Goal: Task Accomplishment & Management: Use online tool/utility

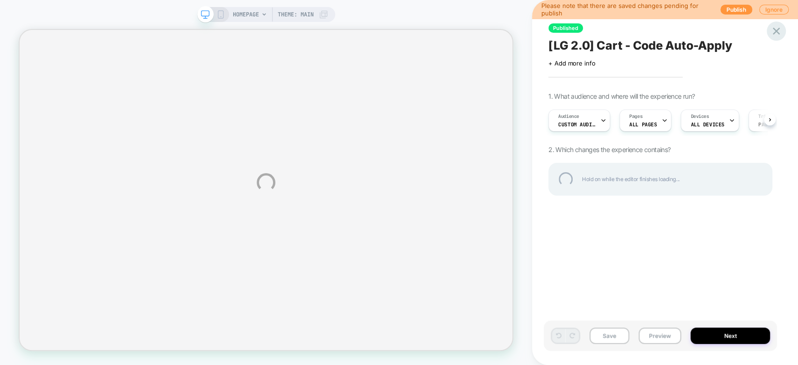
click at [773, 30] on div at bounding box center [776, 31] width 19 height 19
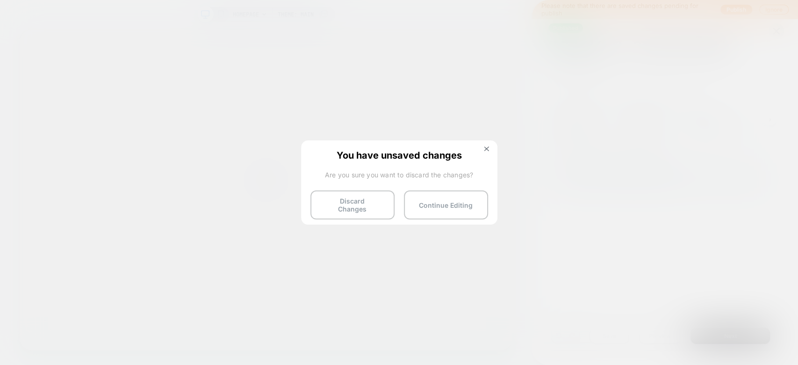
click at [350, 204] on button "Discard Changes" at bounding box center [352, 204] width 84 height 29
click at [338, 200] on button "Discard Changes" at bounding box center [352, 204] width 84 height 29
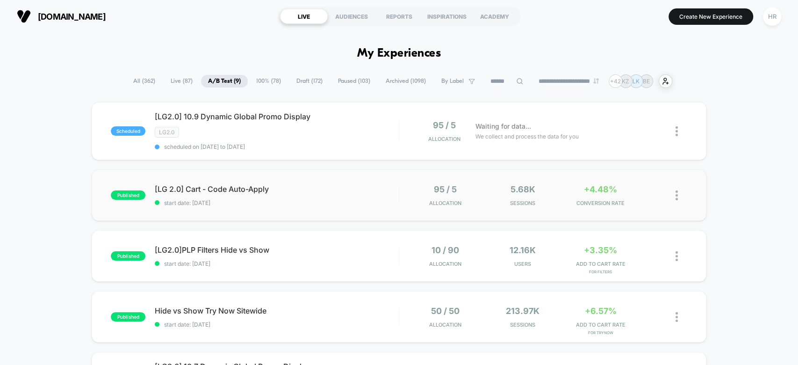
scroll to position [42, 0]
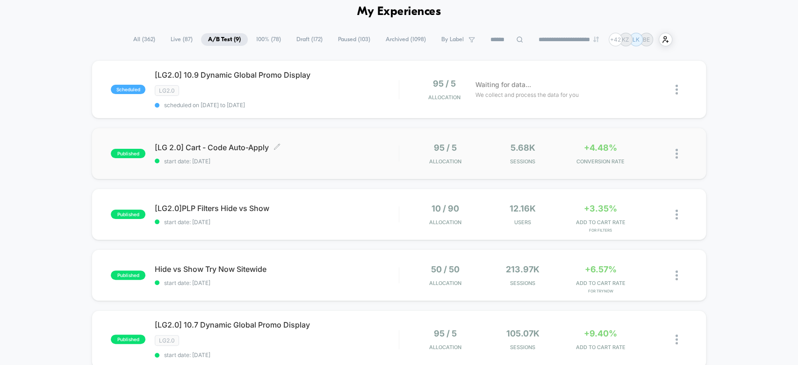
click at [344, 143] on span "[LG 2.0] Cart - Code Auto-Apply Click to edit experience details" at bounding box center [277, 147] width 244 height 9
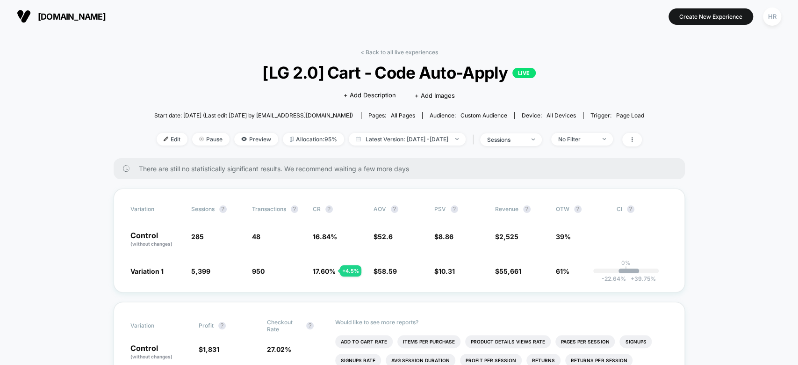
scroll to position [100, 0]
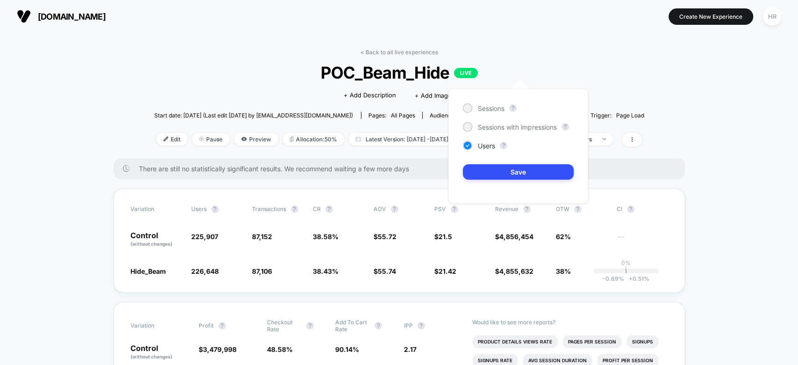
scroll to position [65, 0]
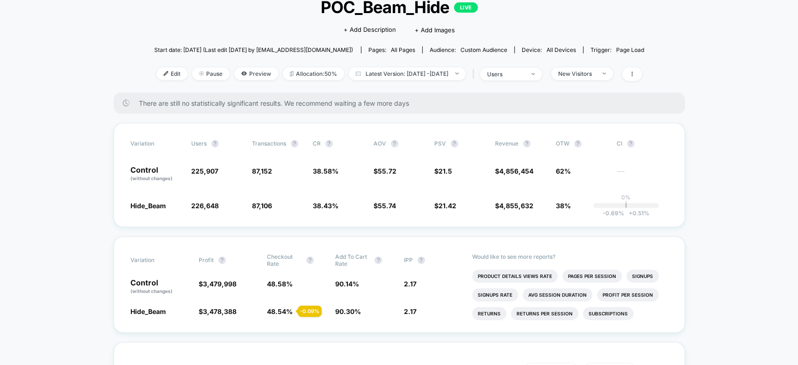
scroll to position [0, 0]
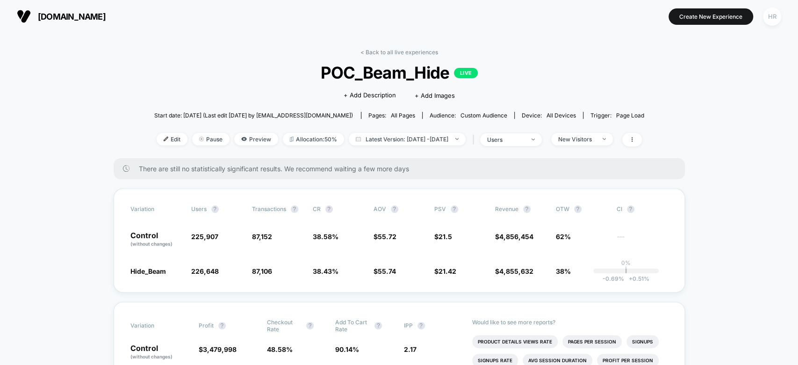
click at [774, 21] on div "HR" at bounding box center [772, 16] width 18 height 18
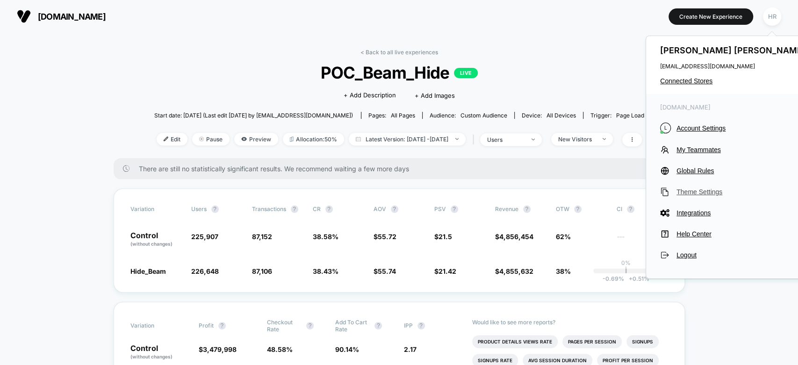
click at [687, 191] on span "Theme Settings" at bounding box center [742, 191] width 131 height 7
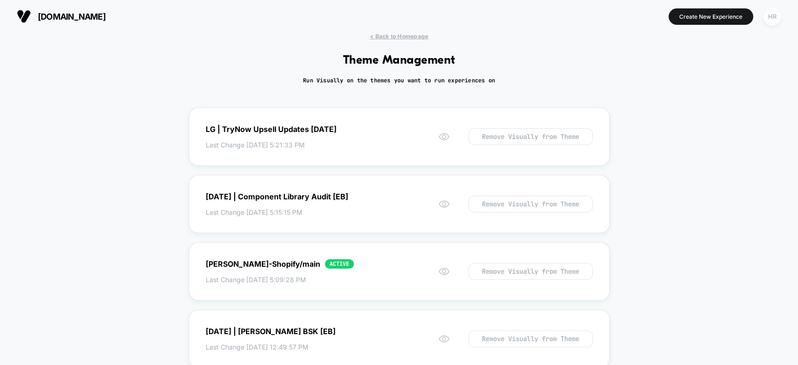
click at [770, 19] on div "HR" at bounding box center [772, 16] width 18 height 18
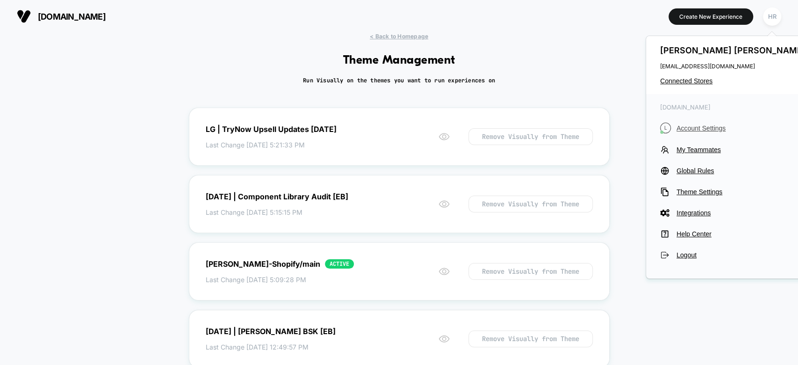
click at [699, 130] on span "Account Settings" at bounding box center [742, 127] width 131 height 7
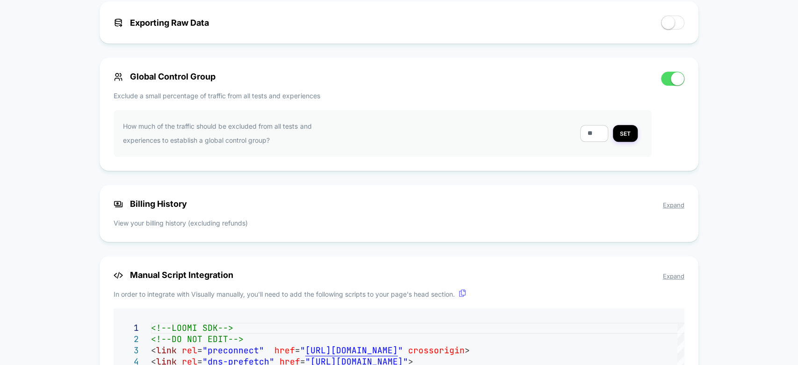
scroll to position [648, 0]
click at [622, 131] on button "SET" at bounding box center [625, 132] width 25 height 17
click at [424, 89] on div "Global Control Group Exclude a small percentage of traffic from all tests and e…" at bounding box center [383, 113] width 538 height 85
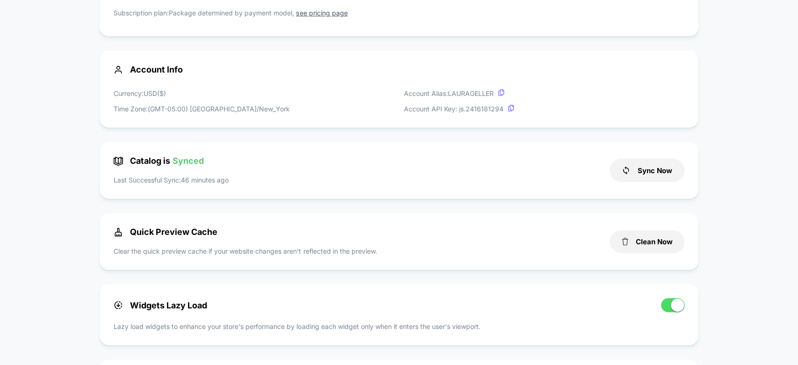
scroll to position [0, 0]
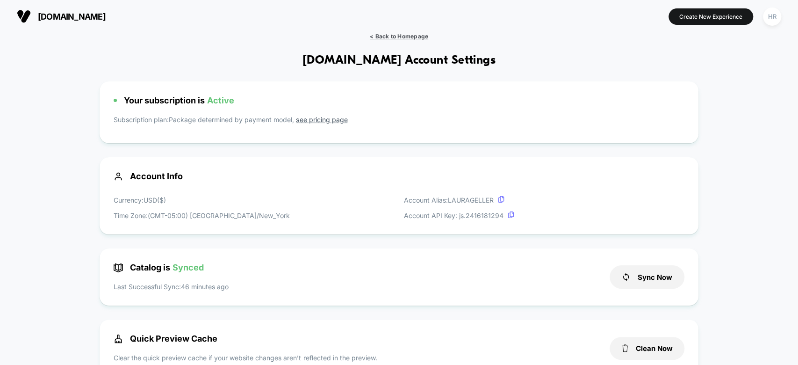
click at [391, 36] on span "< Back to Homepage" at bounding box center [399, 36] width 58 height 7
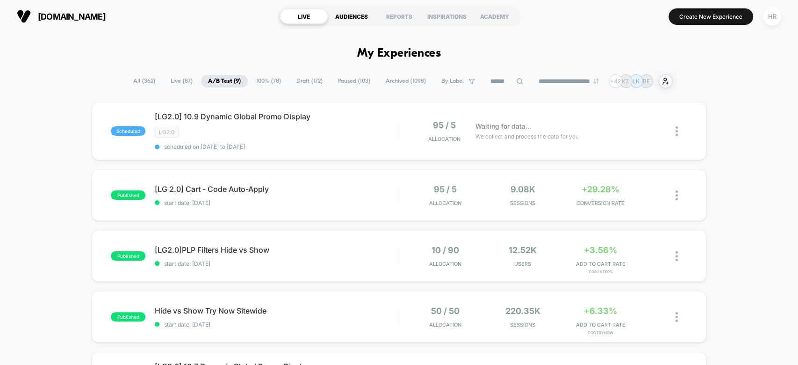
click at [350, 16] on div "AUDIENCES" at bounding box center [352, 16] width 48 height 15
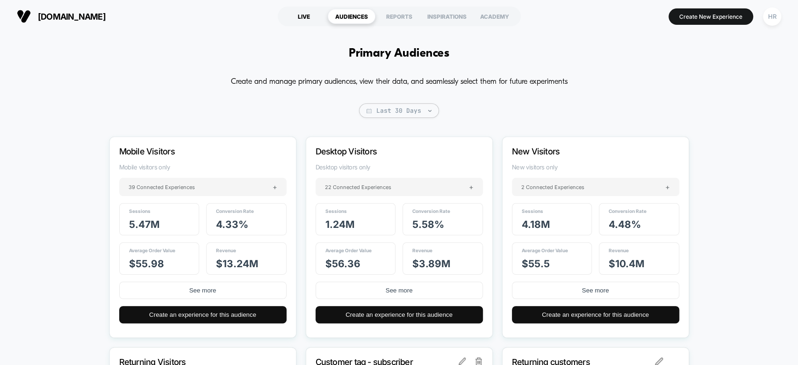
click at [304, 22] on div "LIVE" at bounding box center [304, 16] width 48 height 15
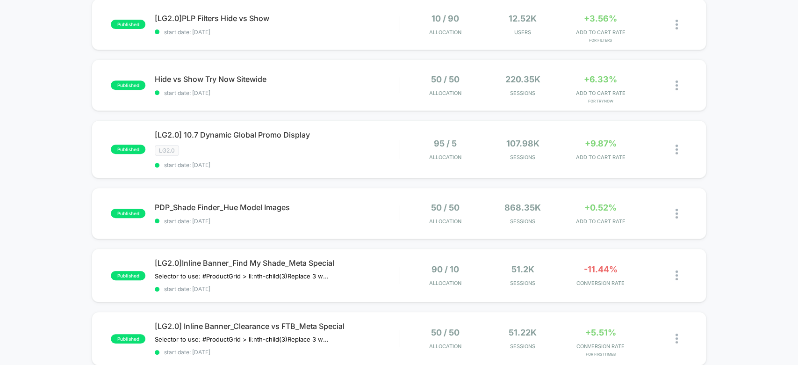
scroll to position [232, 0]
click at [344, 74] on span "Hide vs Show Try Now Sitewide Click to edit experience details" at bounding box center [277, 78] width 244 height 9
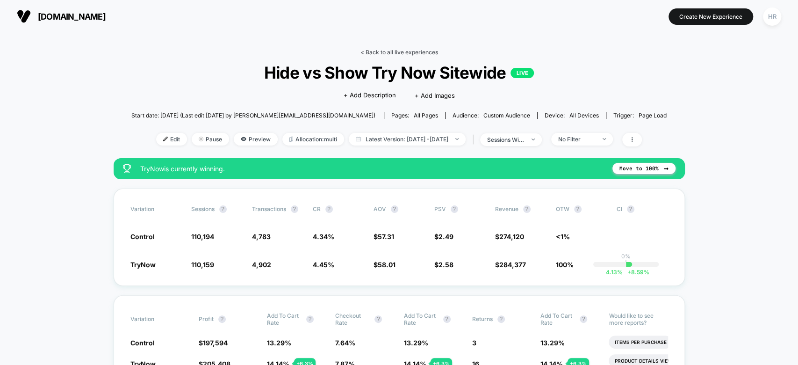
click at [388, 52] on link "< Back to all live experiences" at bounding box center [399, 52] width 78 height 7
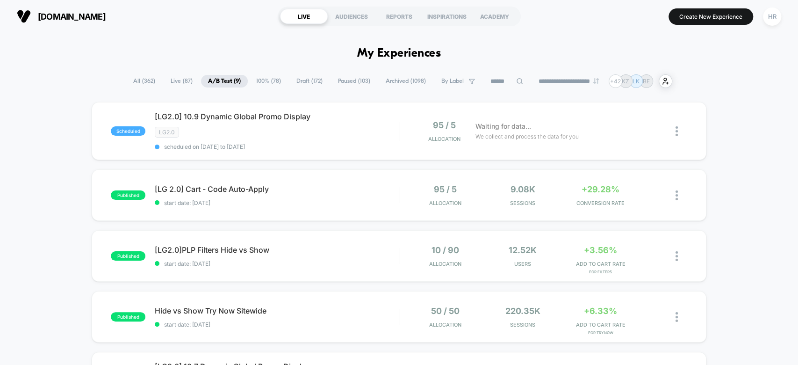
click at [305, 77] on span "Draft ( 172 )" at bounding box center [309, 81] width 40 height 13
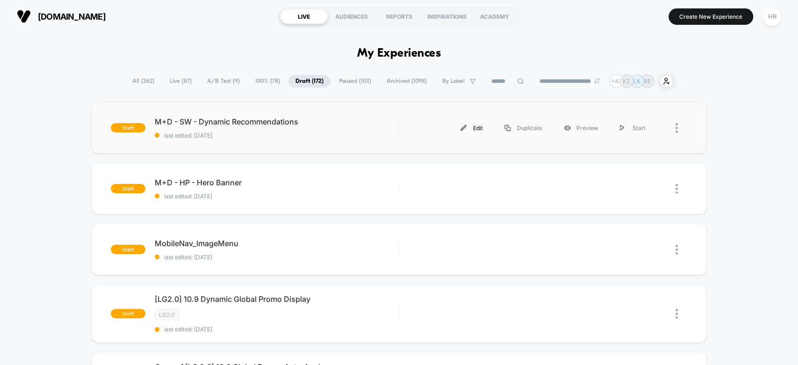
click at [470, 129] on div "Edit" at bounding box center [472, 127] width 44 height 21
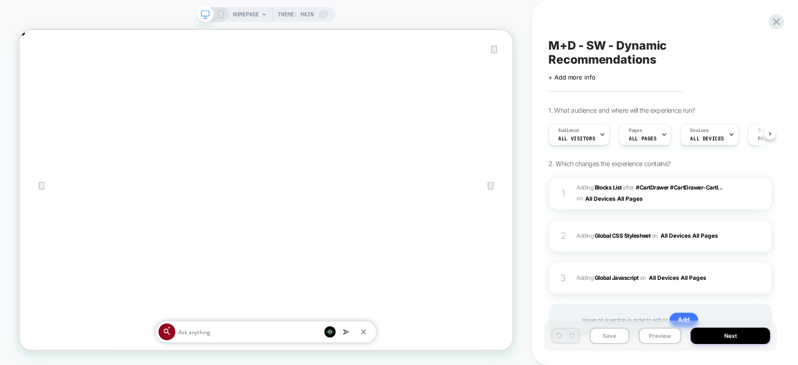
type input "****"
click at [658, 338] on button "Preview" at bounding box center [660, 335] width 43 height 16
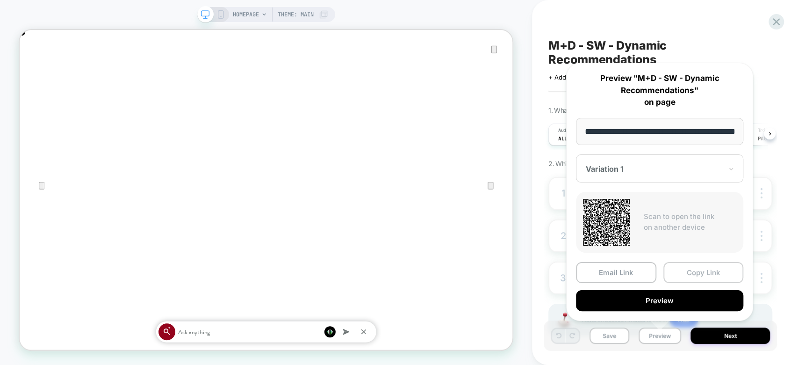
click at [701, 268] on button "Copy Link" at bounding box center [703, 272] width 80 height 21
